Goal: Transaction & Acquisition: Purchase product/service

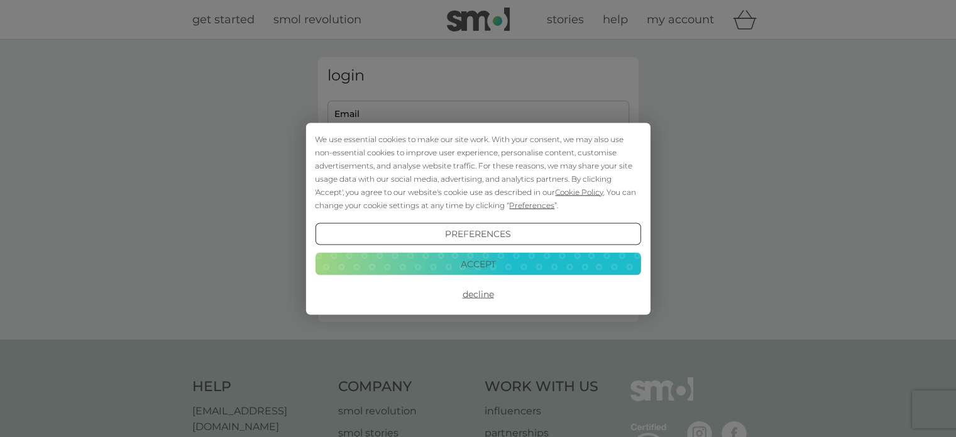
click at [483, 270] on button "Accept" at bounding box center [478, 264] width 326 height 23
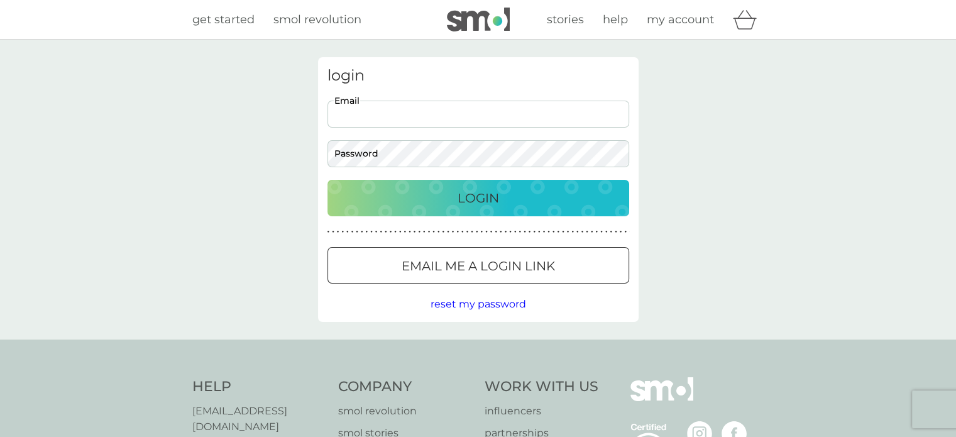
click at [366, 117] on input "Email" at bounding box center [478, 114] width 302 height 27
click at [465, 270] on div at bounding box center [478, 266] width 45 height 13
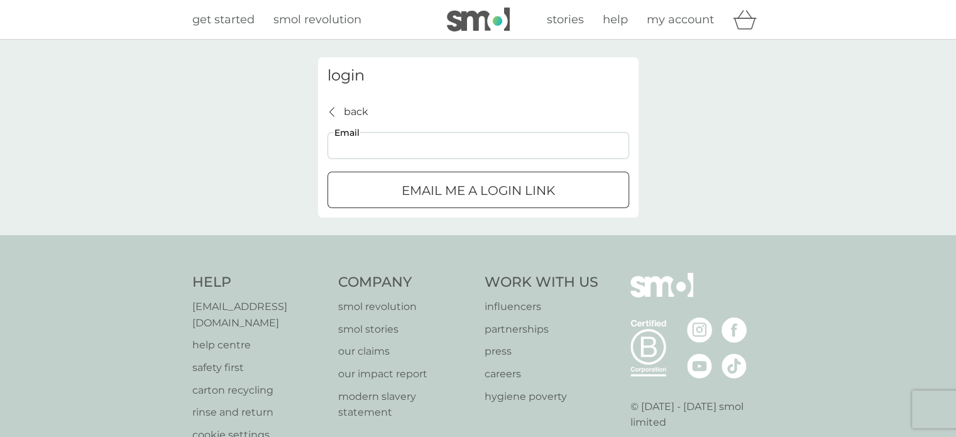
click at [400, 144] on input "Email" at bounding box center [478, 145] width 302 height 27
type input "[EMAIL_ADDRESS][DOMAIN_NAME]"
click at [427, 190] on p "Email me a login link" at bounding box center [478, 190] width 153 height 20
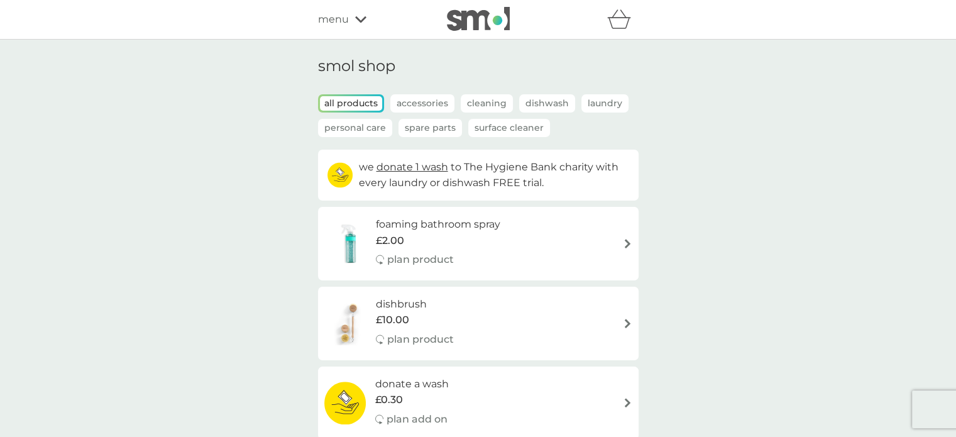
click at [411, 228] on h6 "foaming bathroom spray" at bounding box center [438, 224] width 124 height 16
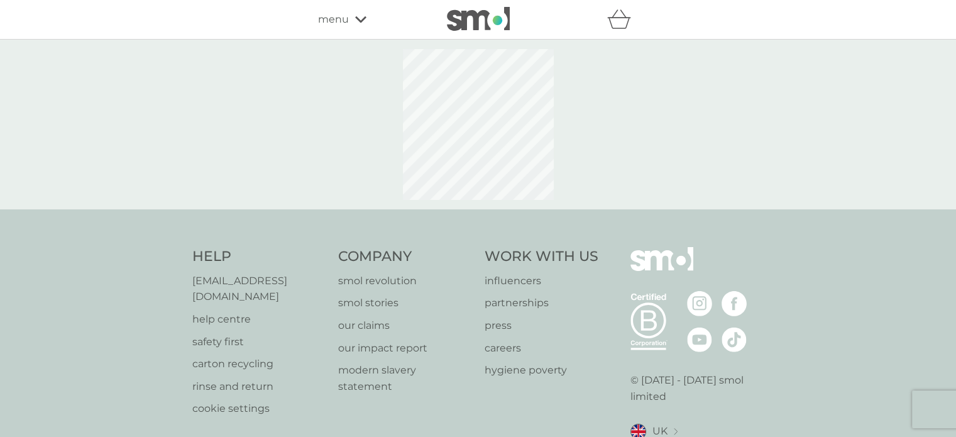
select select "182"
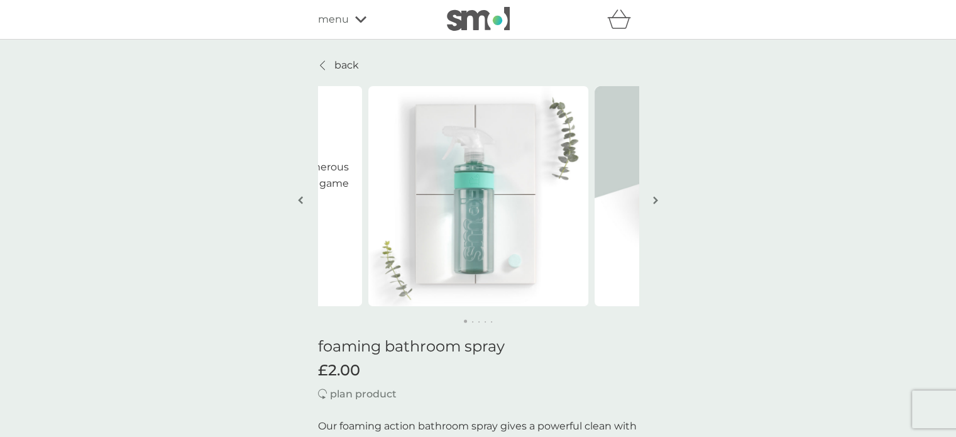
click at [324, 63] on icon at bounding box center [322, 65] width 5 height 10
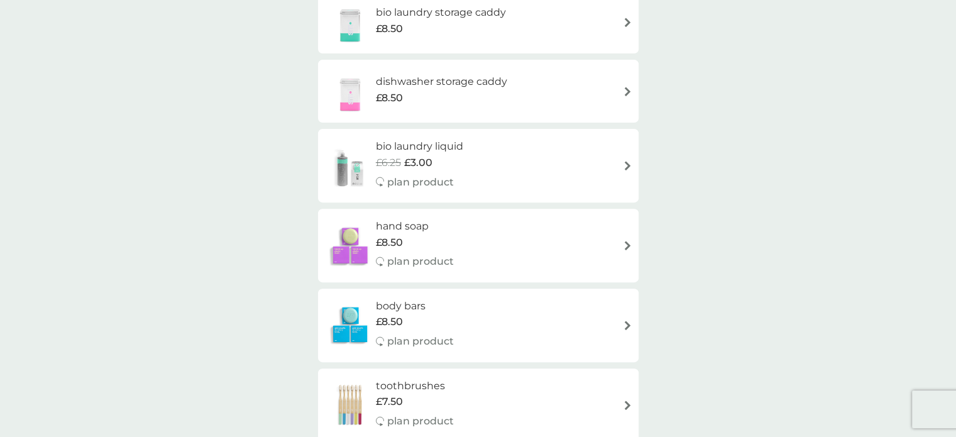
scroll to position [472, 0]
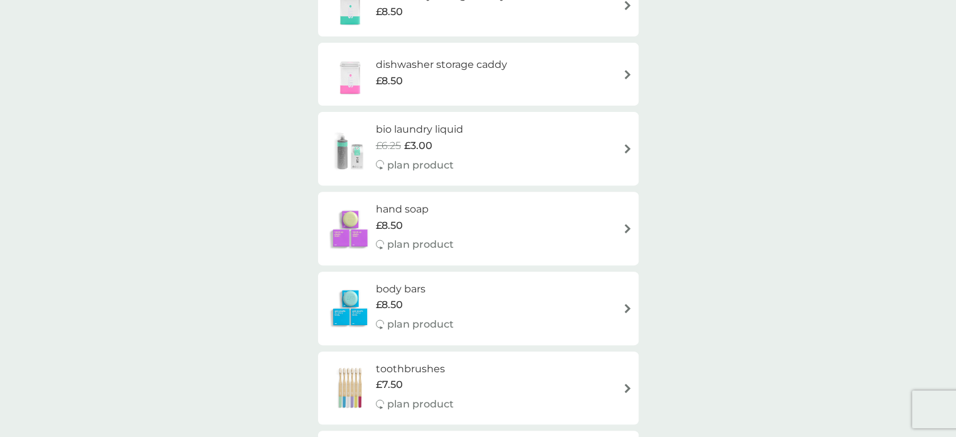
click at [409, 146] on span "£3.00" at bounding box center [418, 146] width 28 height 16
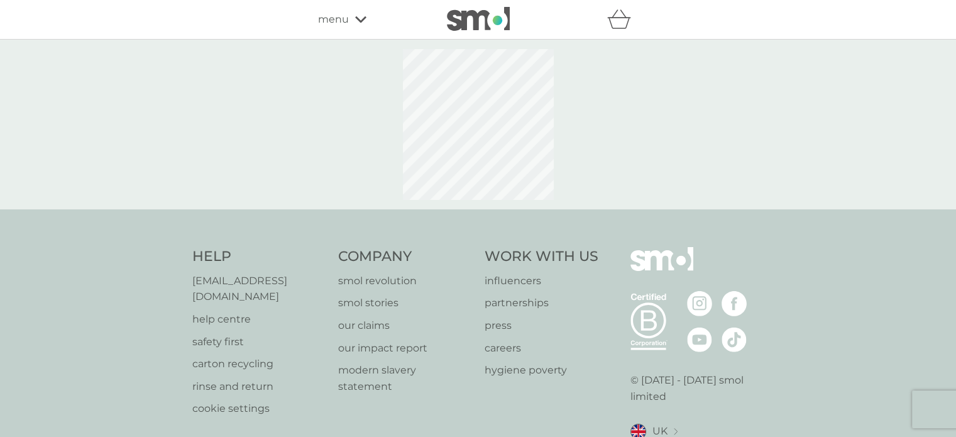
select select "91"
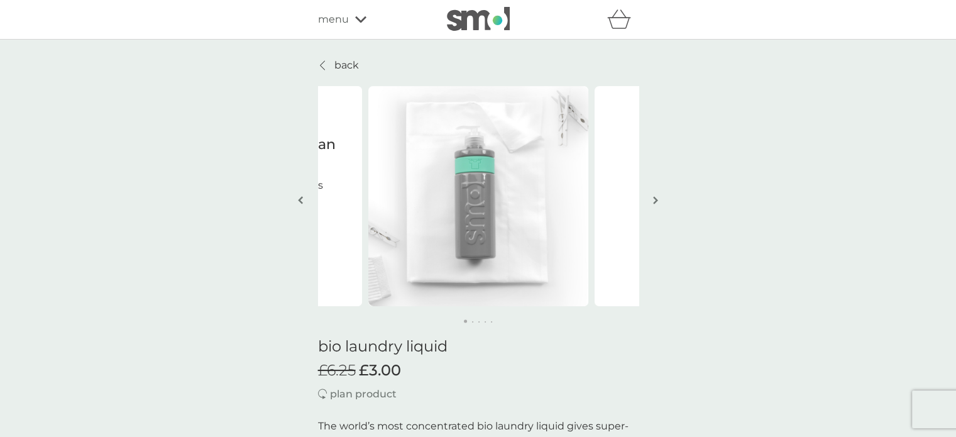
click at [344, 65] on p "back" at bounding box center [346, 65] width 25 height 16
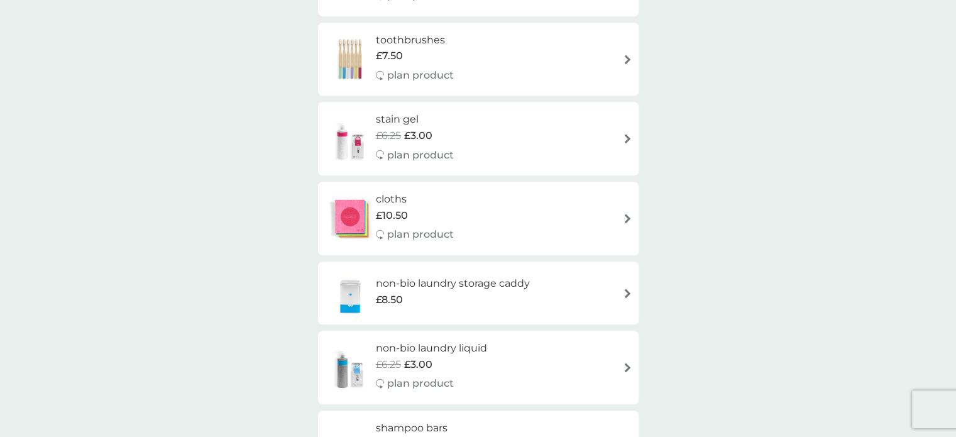
scroll to position [803, 0]
click at [417, 131] on span "£3.00" at bounding box center [418, 133] width 28 height 16
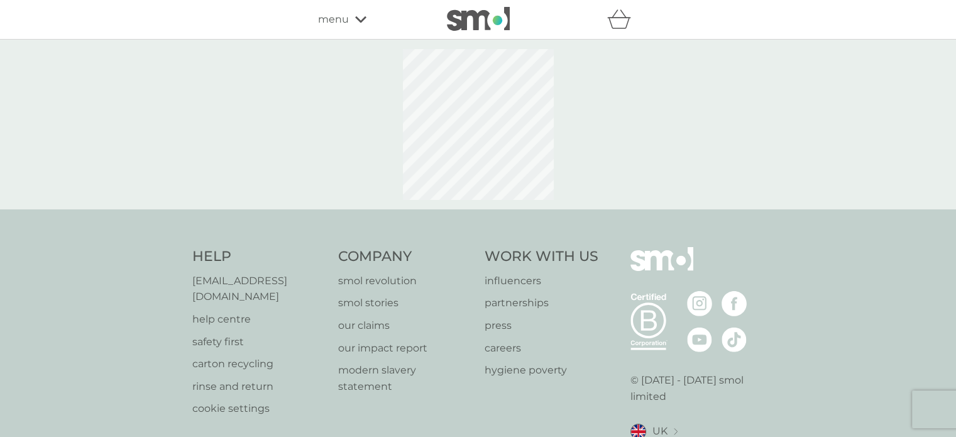
select select "182"
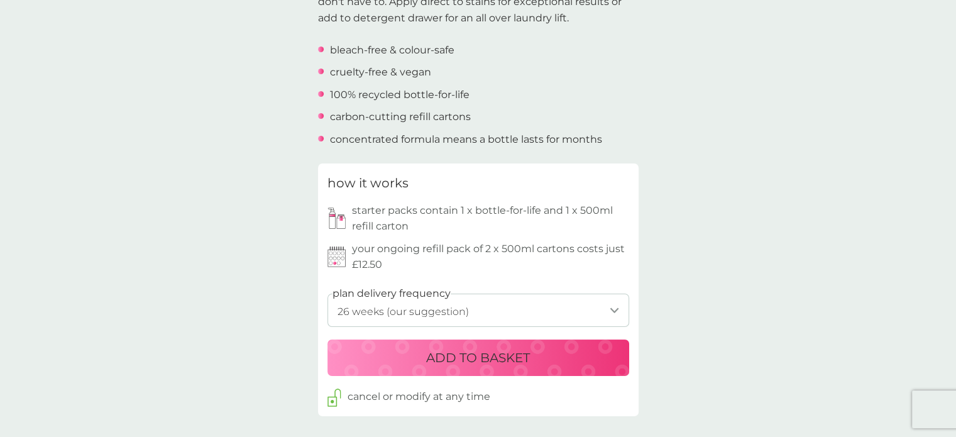
scroll to position [517, 0]
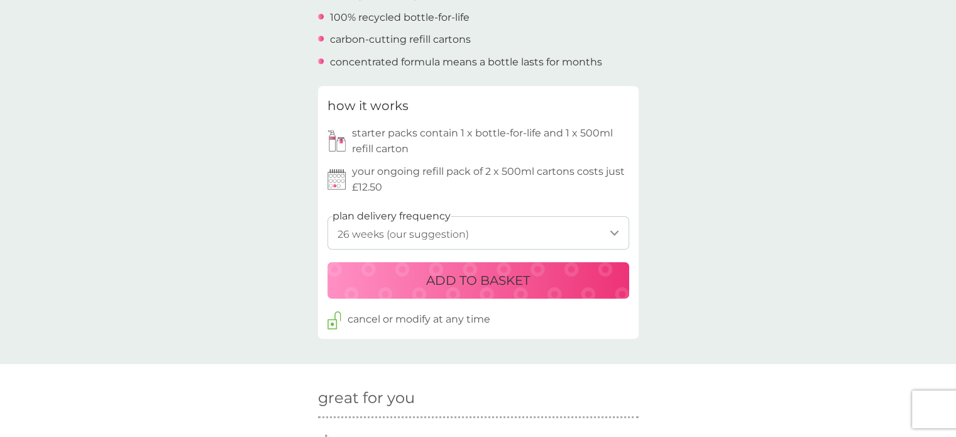
click at [459, 281] on p "ADD TO BASKET" at bounding box center [478, 280] width 104 height 20
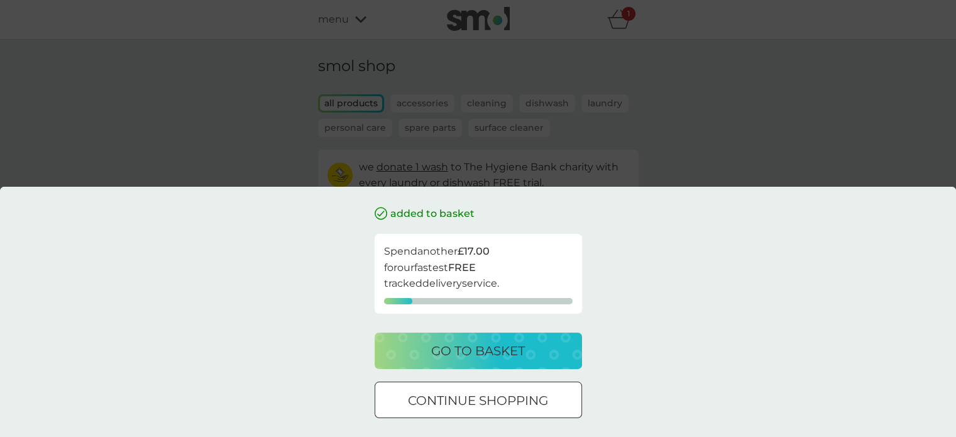
click at [461, 404] on div at bounding box center [478, 400] width 45 height 13
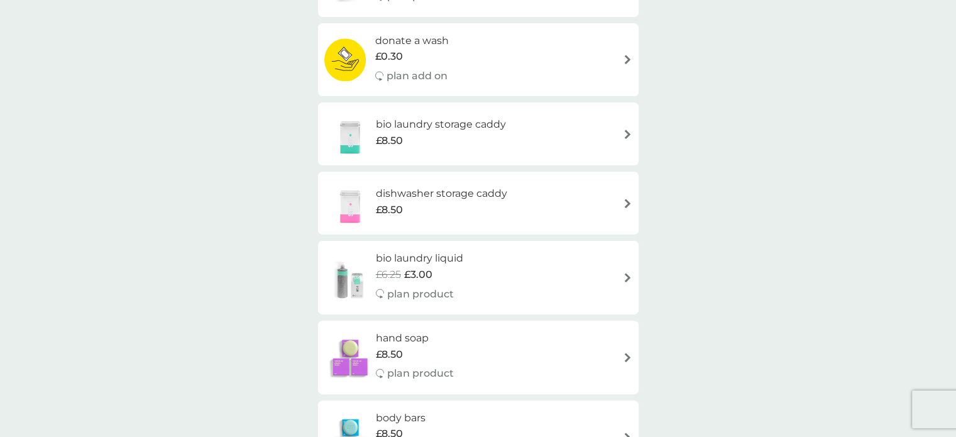
scroll to position [409, 0]
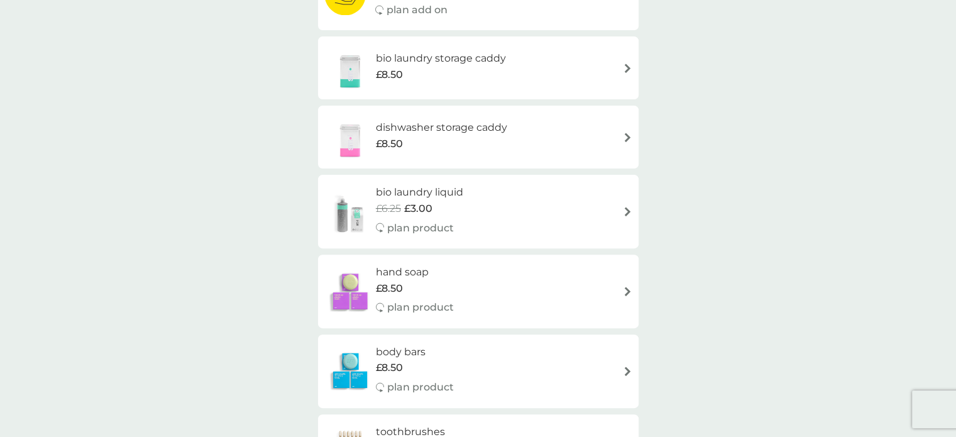
click at [429, 229] on p "plan product" at bounding box center [420, 228] width 67 height 16
select select "91"
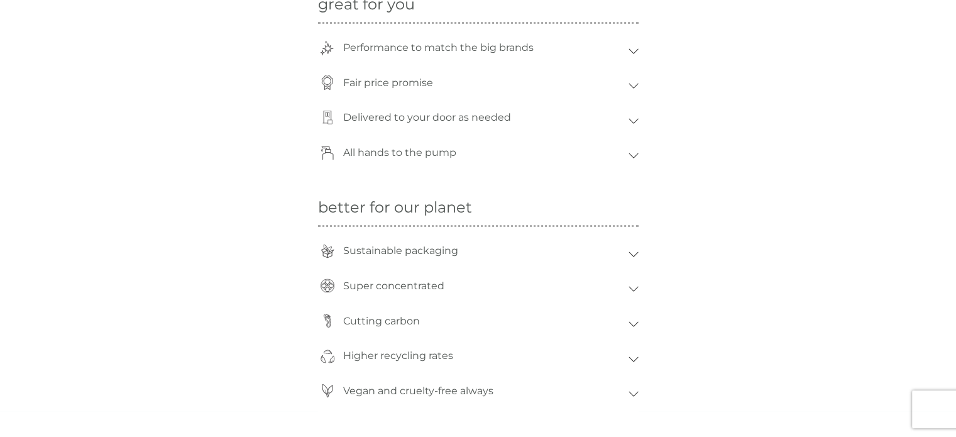
scroll to position [940, 0]
click at [635, 158] on div "All hands to the pump" at bounding box center [478, 155] width 321 height 35
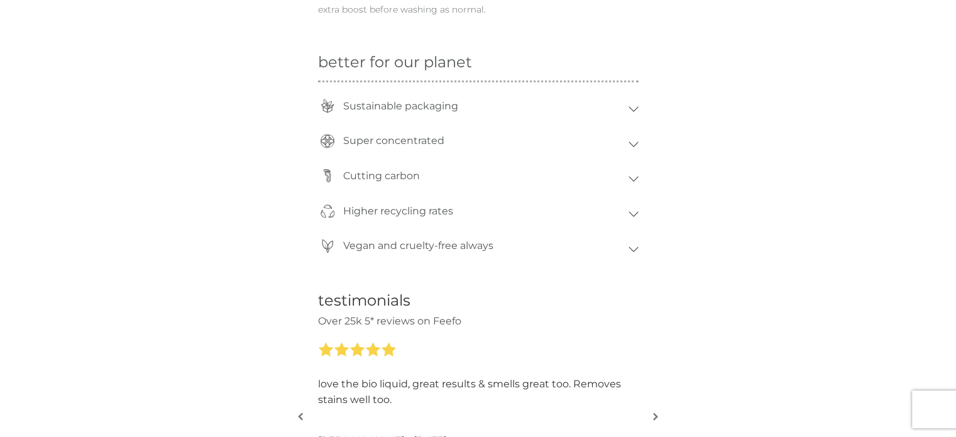
scroll to position [1159, 0]
click at [629, 246] on icon at bounding box center [634, 249] width 10 height 6
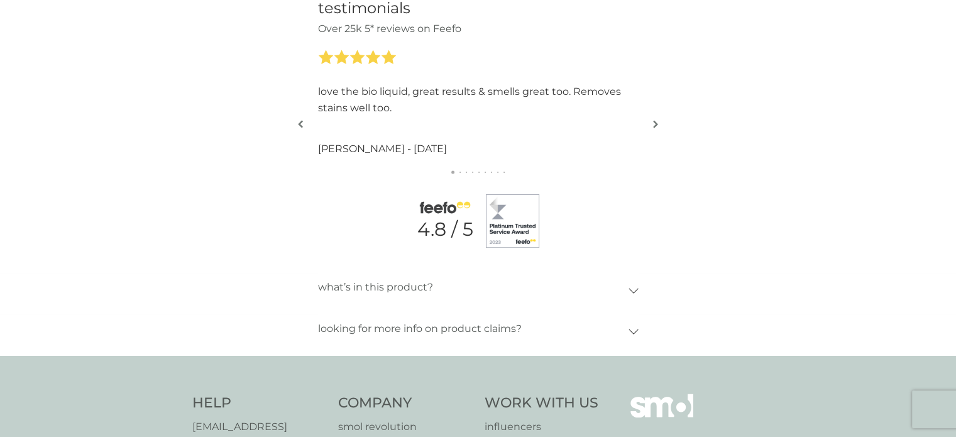
scroll to position [1494, 0]
click at [655, 123] on img "button" at bounding box center [655, 123] width 5 height 9
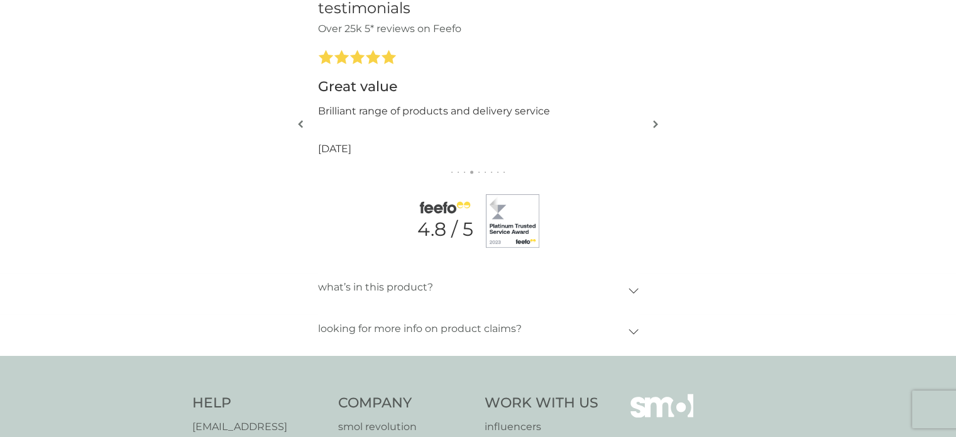
click at [655, 123] on img "button" at bounding box center [655, 123] width 5 height 9
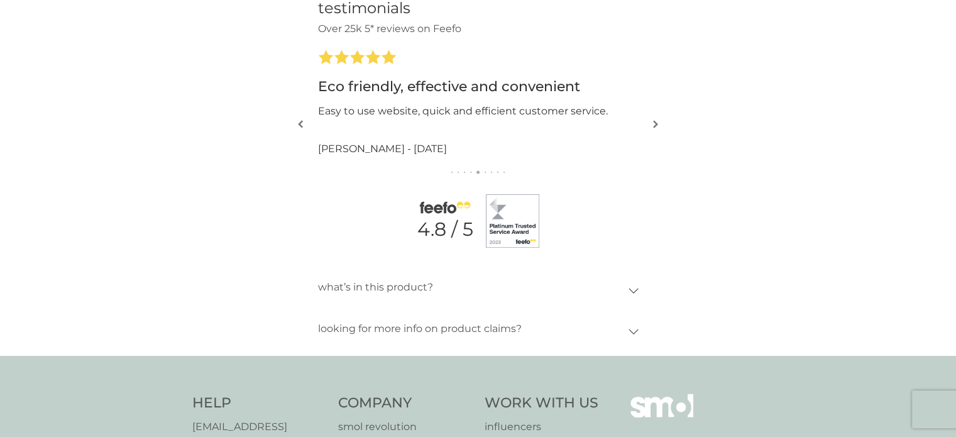
click at [655, 123] on img "button" at bounding box center [655, 123] width 5 height 9
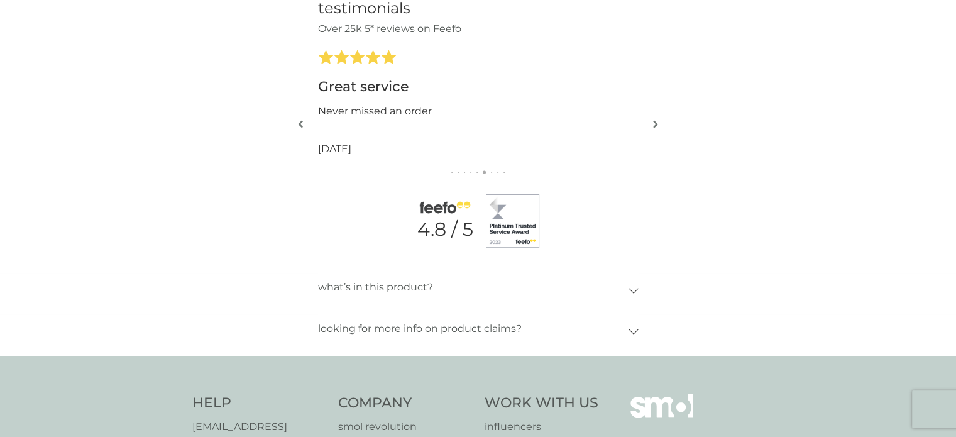
click at [655, 123] on img "button" at bounding box center [655, 123] width 5 height 9
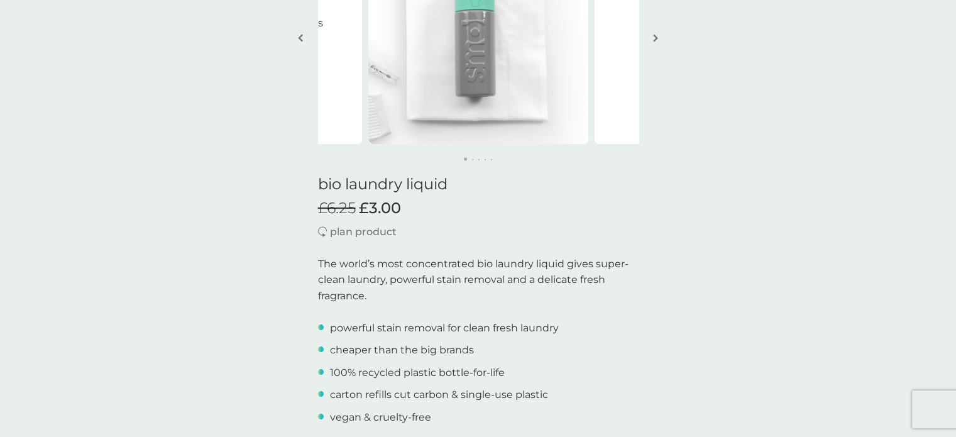
scroll to position [0, 0]
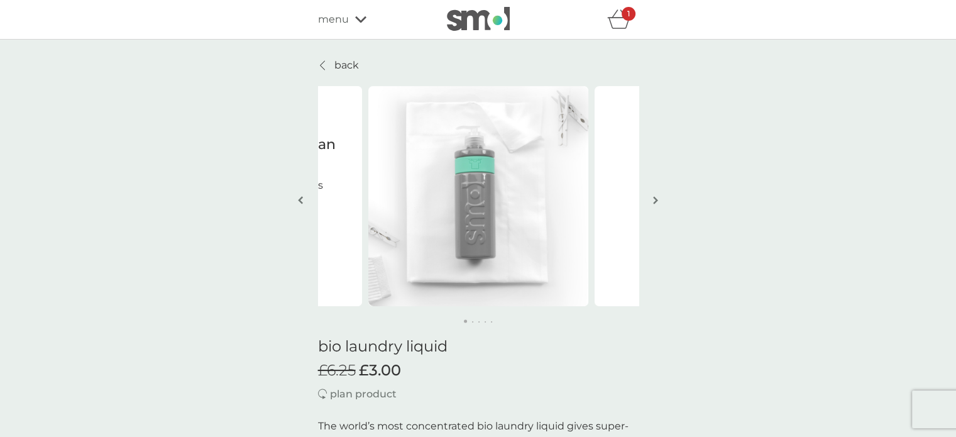
click at [340, 18] on span "menu" at bounding box center [333, 19] width 31 height 16
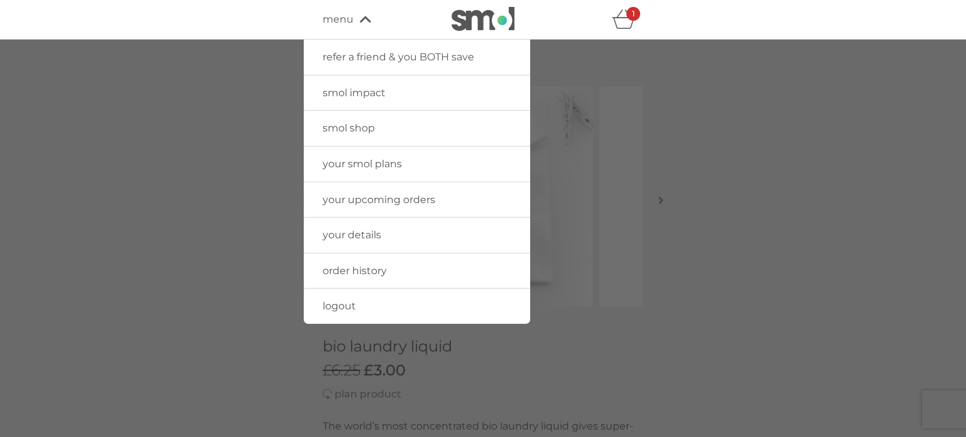
click at [375, 195] on span "your upcoming orders" at bounding box center [378, 200] width 113 height 12
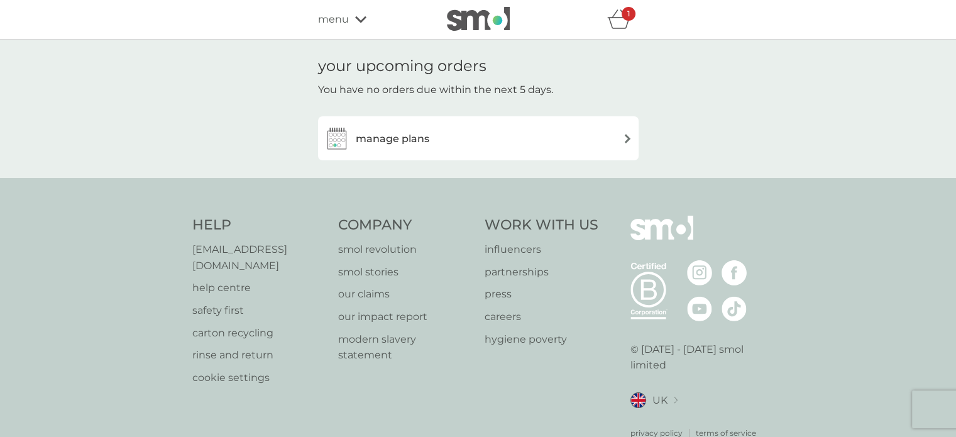
click at [383, 140] on h3 "manage plans" at bounding box center [393, 139] width 74 height 16
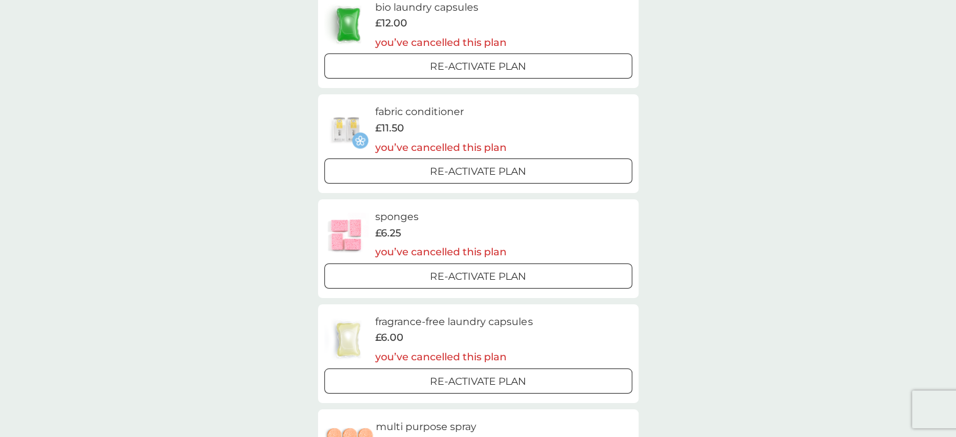
scroll to position [684, 0]
click at [419, 111] on h6 "fabric conditioner" at bounding box center [440, 111] width 131 height 16
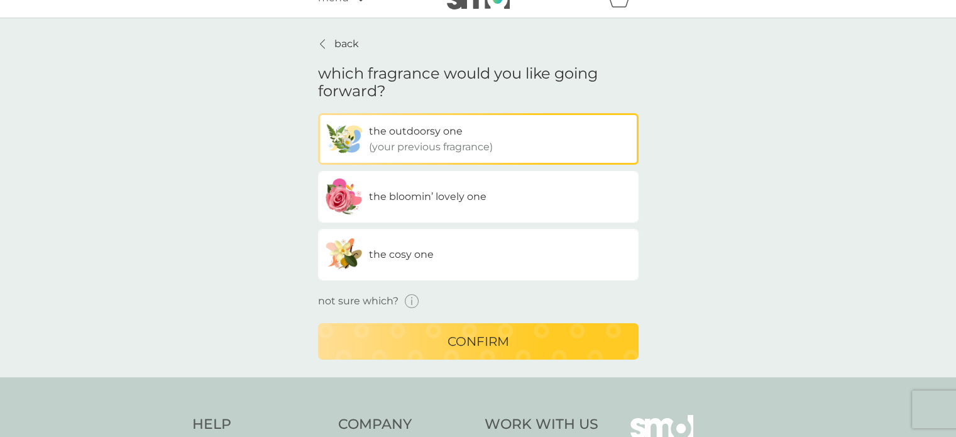
scroll to position [18, 0]
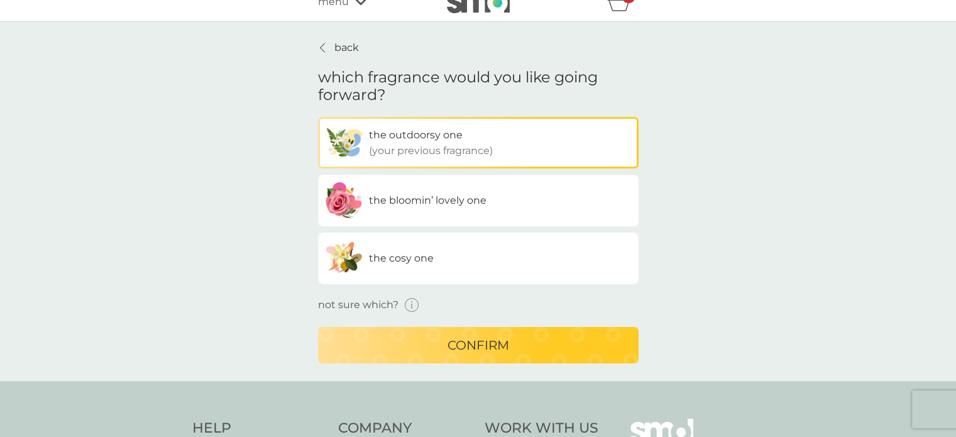
click at [337, 197] on img at bounding box center [344, 201] width 38 height 38
click at [318, 117] on input "the bloomin’ lovely one" at bounding box center [318, 117] width 0 height 0
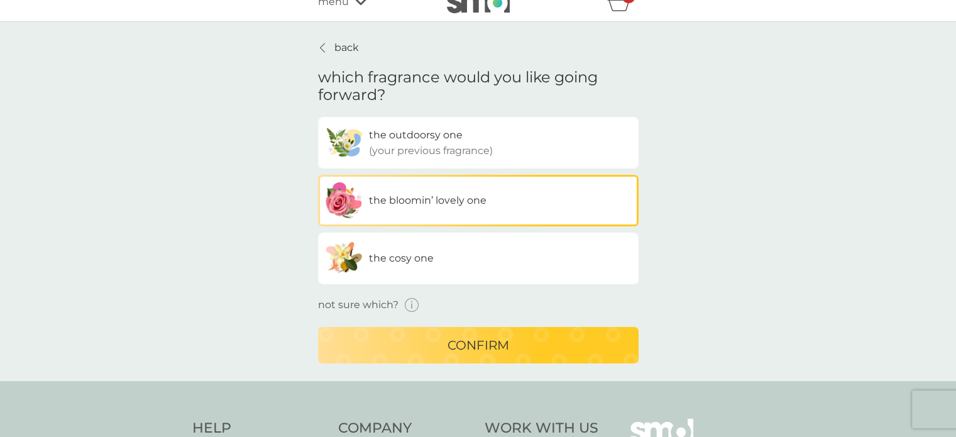
click at [412, 306] on icon "button" at bounding box center [412, 305] width 14 height 14
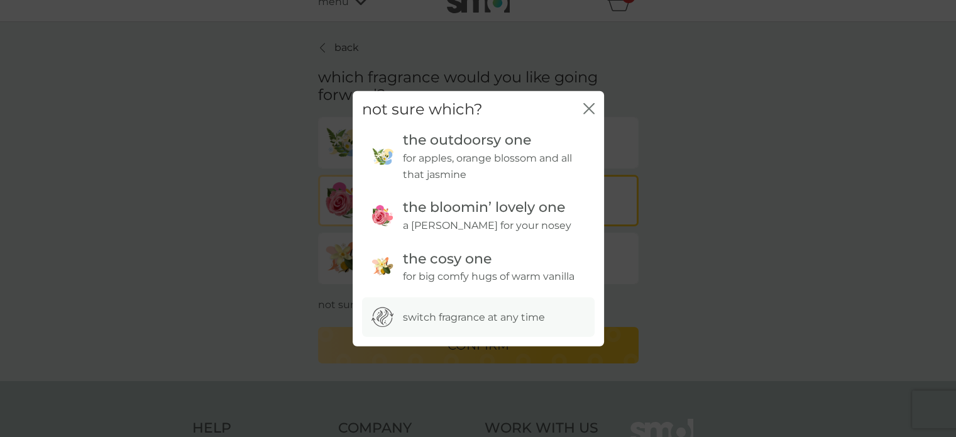
click at [587, 108] on icon "close" at bounding box center [588, 107] width 11 height 11
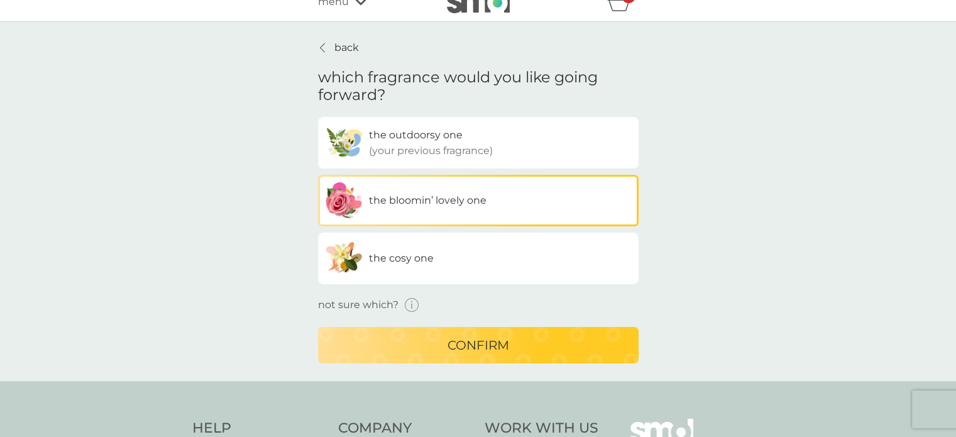
click at [393, 265] on label "the cosy one" at bounding box center [478, 259] width 321 height 52
click at [318, 117] on input "the cosy one" at bounding box center [318, 117] width 0 height 0
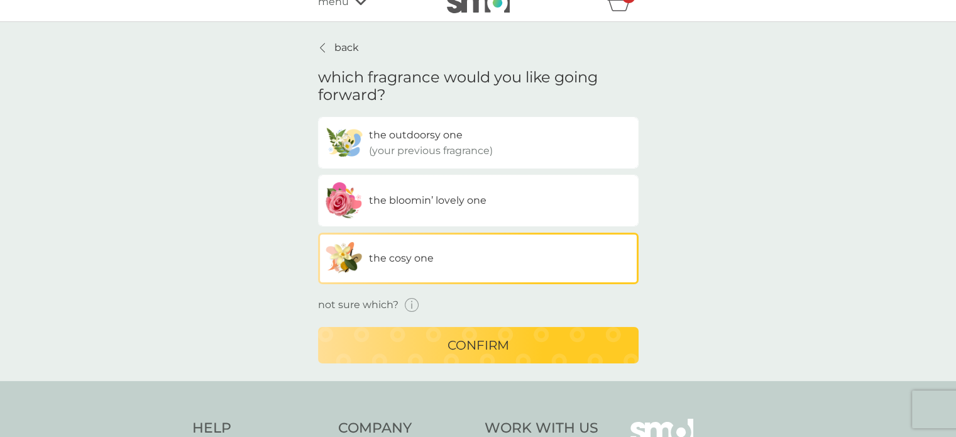
click at [470, 348] on p "confirm" at bounding box center [479, 345] width 62 height 20
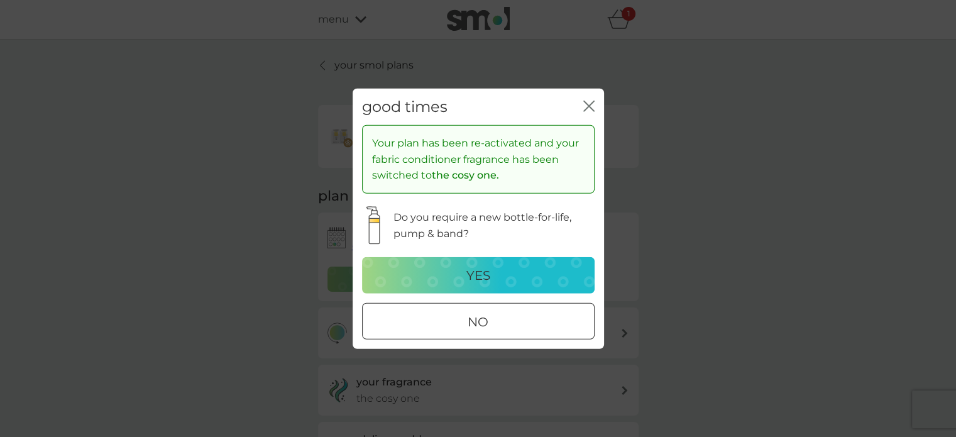
click at [478, 275] on p "yes" at bounding box center [478, 275] width 24 height 20
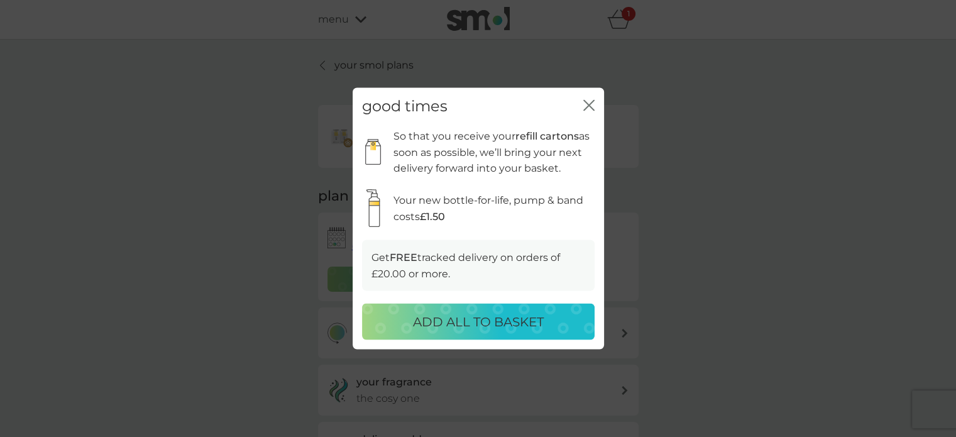
click at [480, 316] on p "ADD ALL TO BASKET" at bounding box center [478, 322] width 131 height 20
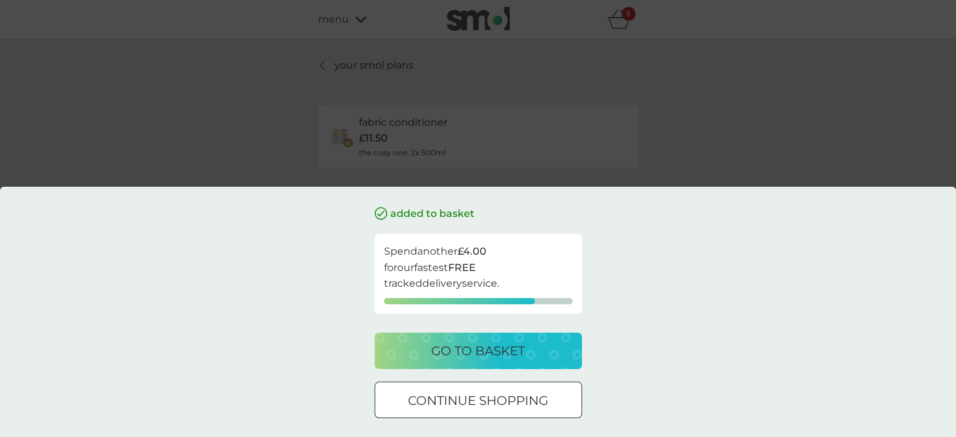
click at [474, 403] on div at bounding box center [478, 400] width 45 height 13
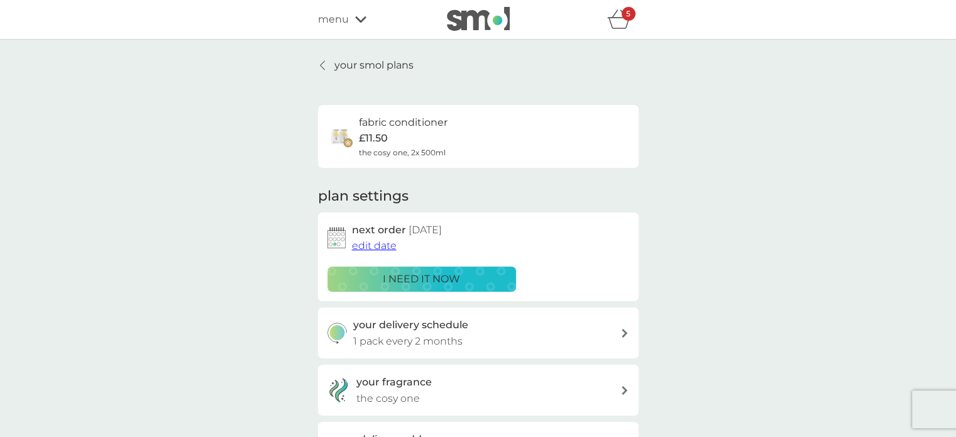
click at [625, 17] on div "5" at bounding box center [629, 14] width 14 height 14
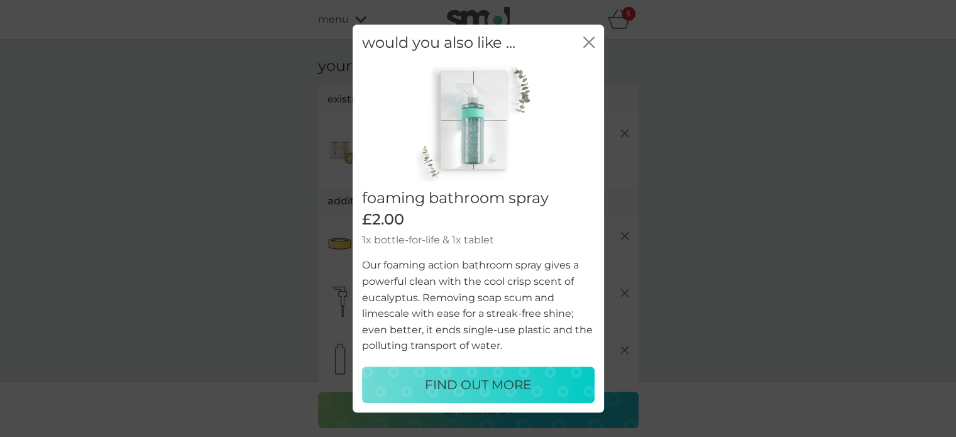
click at [587, 38] on icon "close" at bounding box center [588, 41] width 11 height 11
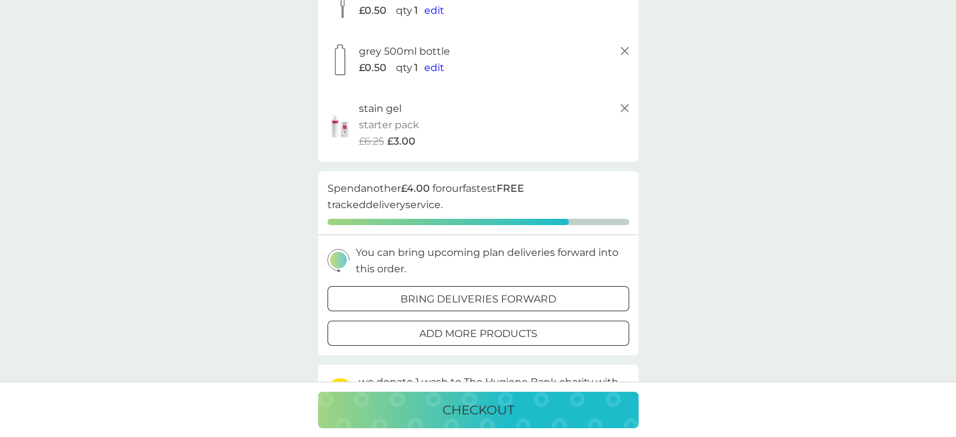
scroll to position [314, 0]
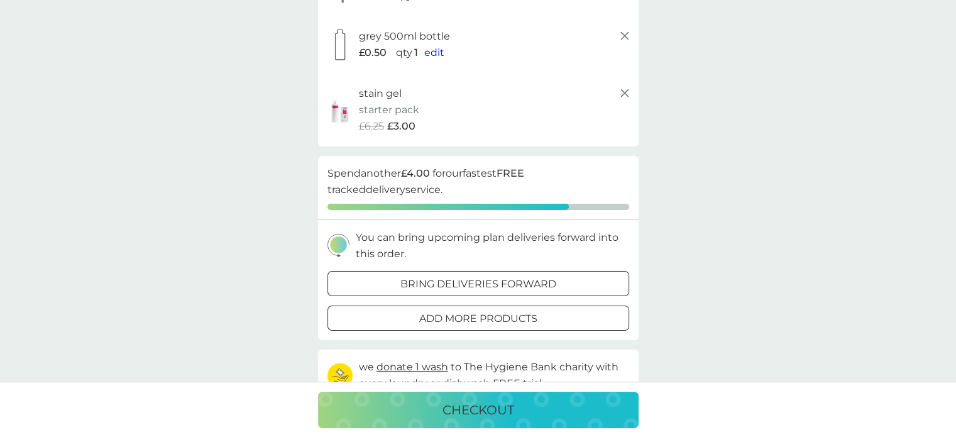
click at [459, 284] on div at bounding box center [478, 284] width 45 height 13
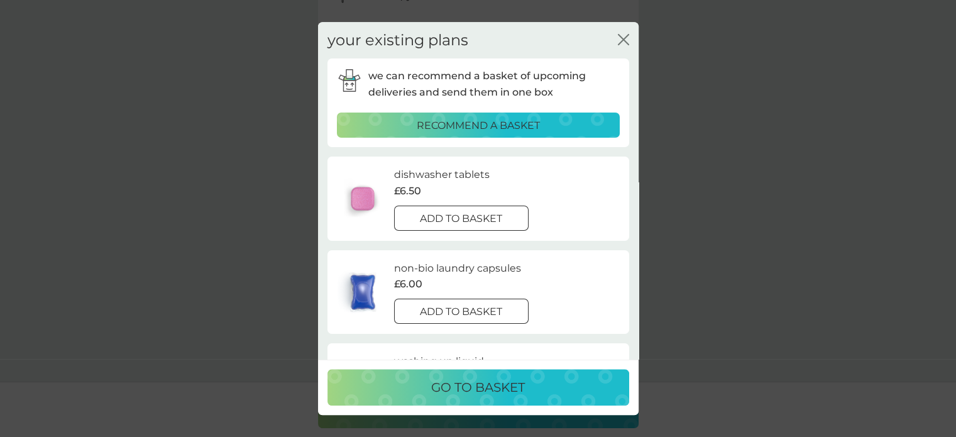
click at [457, 217] on div at bounding box center [461, 218] width 45 height 13
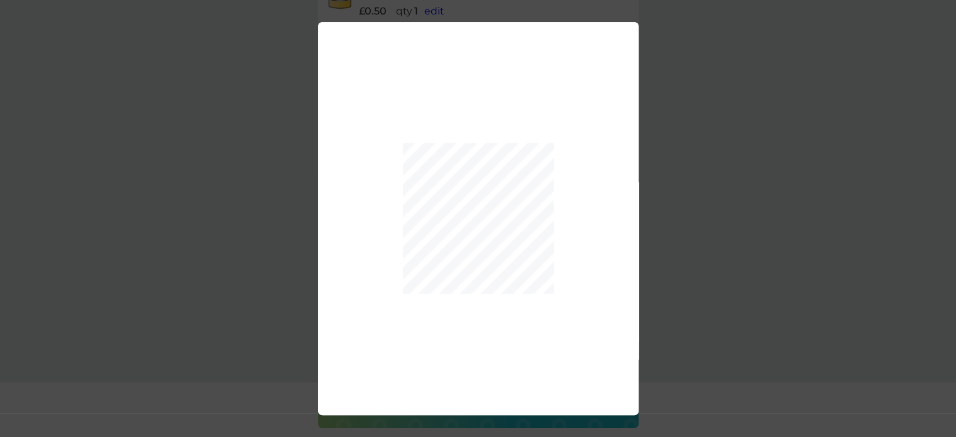
scroll to position [387, 0]
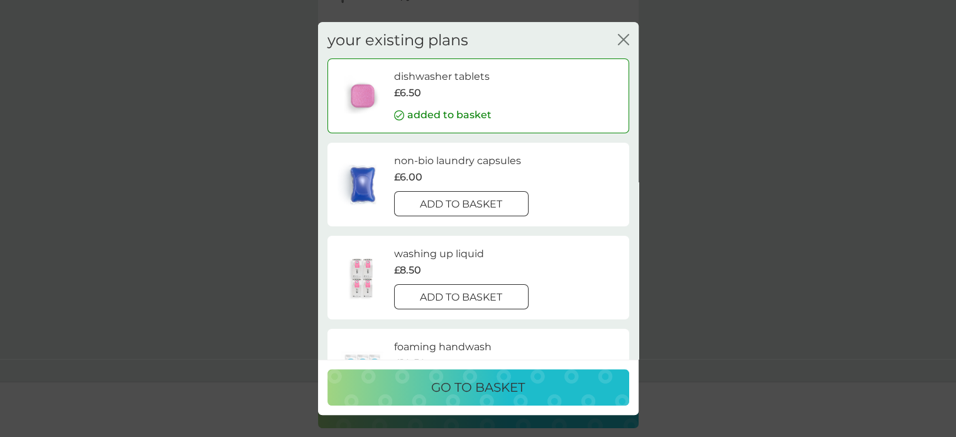
click at [458, 201] on div at bounding box center [461, 204] width 45 height 13
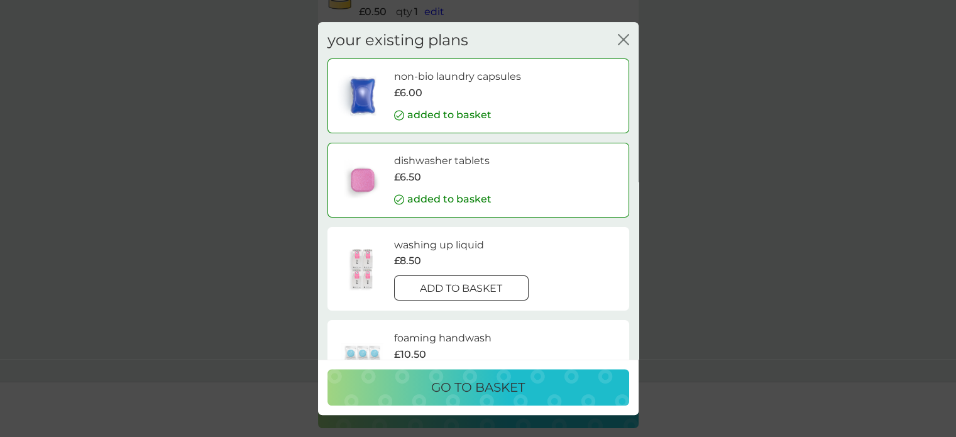
scroll to position [461, 0]
click at [450, 286] on div at bounding box center [461, 288] width 45 height 13
